Goal: Obtain resource: Download file/media

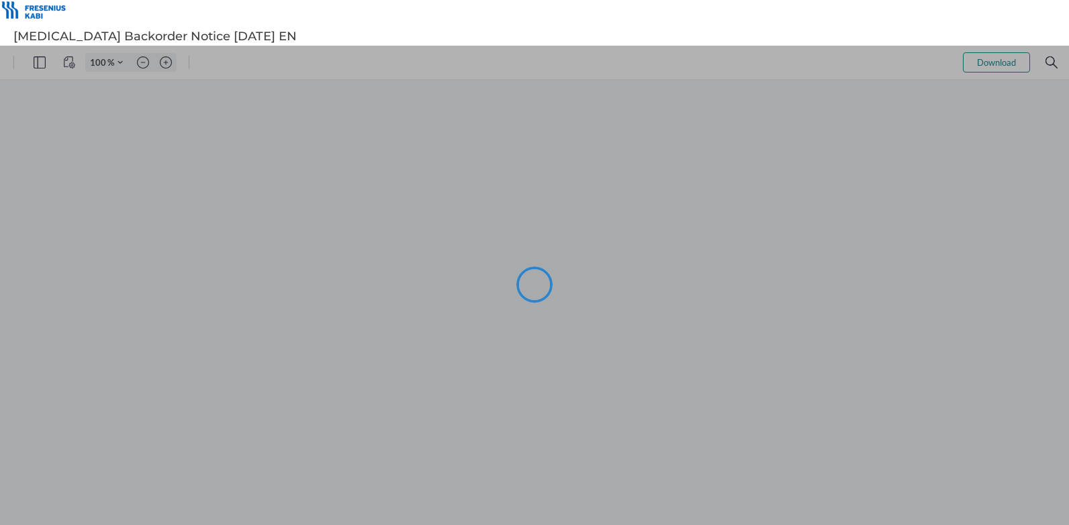
type input "83"
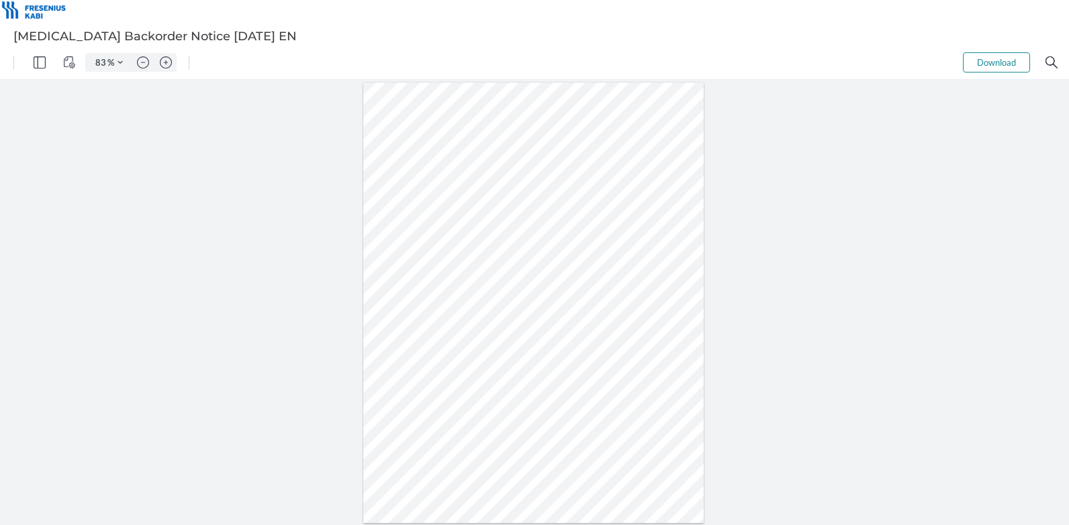
click at [600, 353] on div at bounding box center [533, 303] width 340 height 440
click at [518, 293] on div at bounding box center [533, 303] width 340 height 440
click at [13, 59] on div at bounding box center [13, 62] width 1 height 13
select select "1"
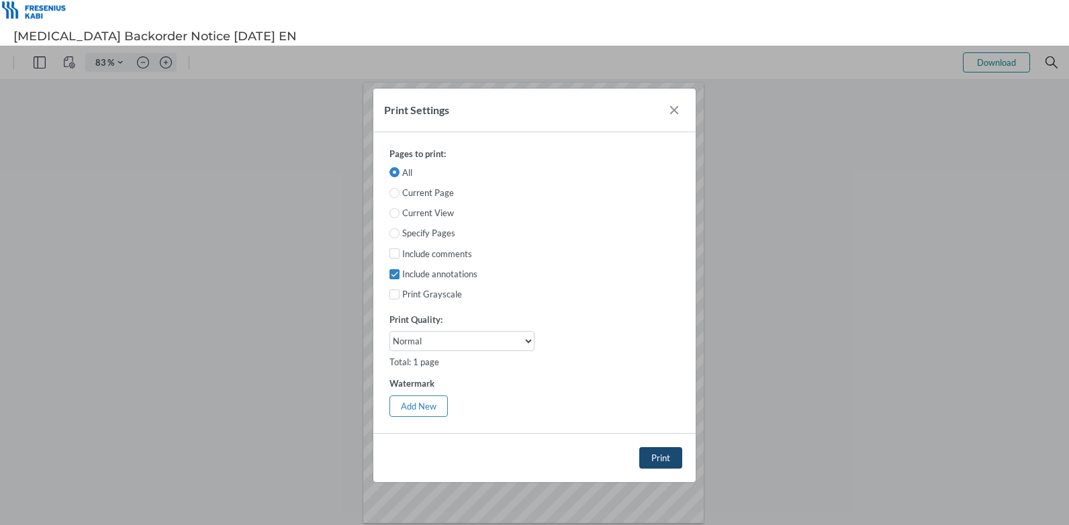
click at [671, 455] on button "Print" at bounding box center [660, 457] width 43 height 21
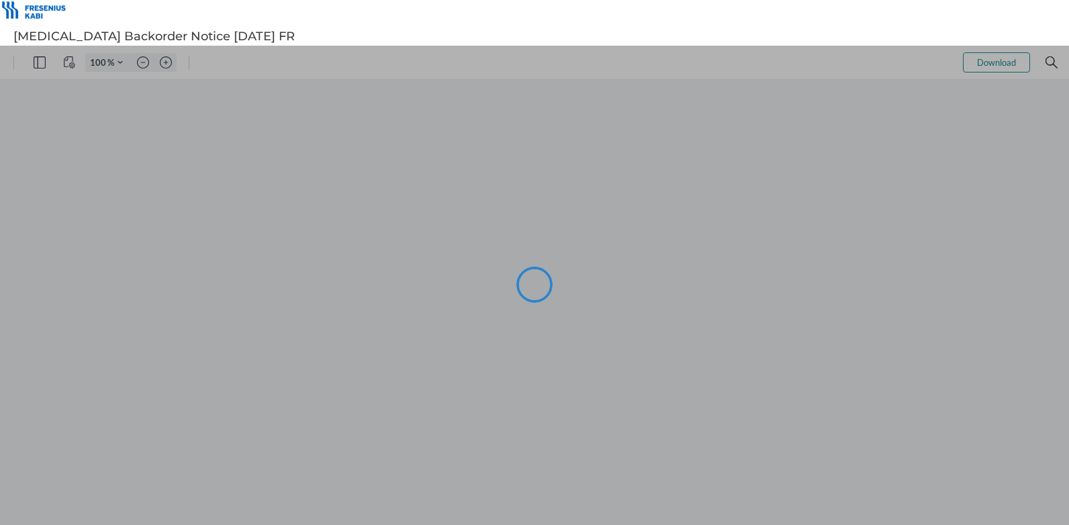
type input "83"
